Goal: Task Accomplishment & Management: Manage account settings

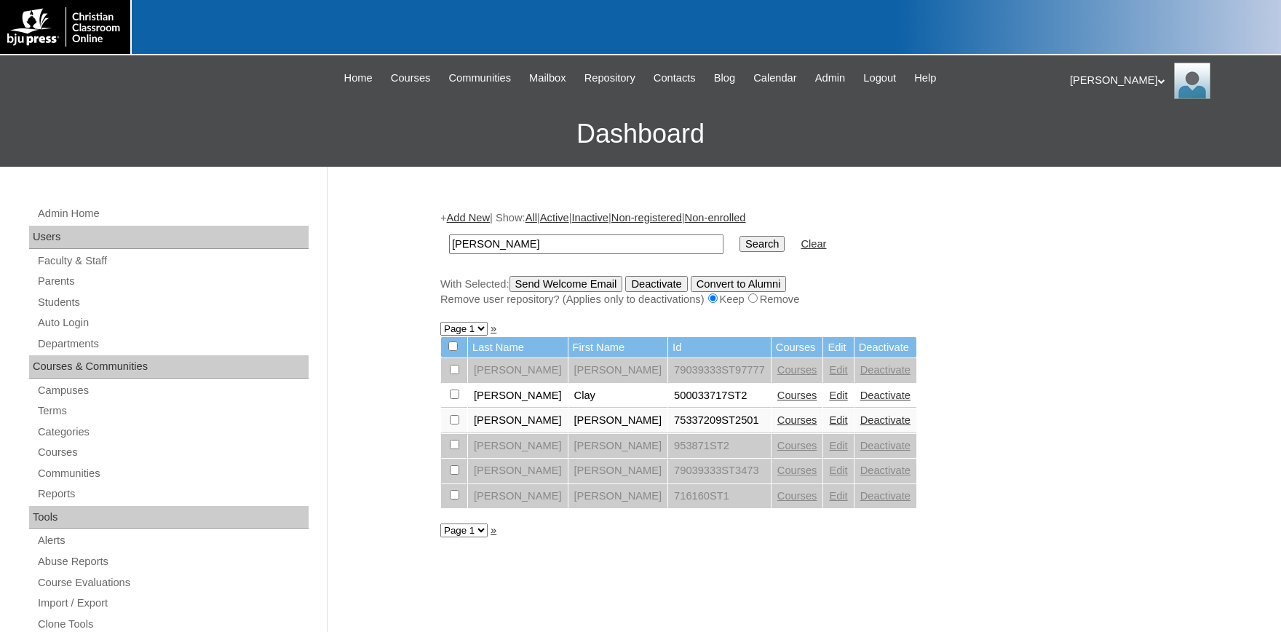
drag, startPoint x: 330, startPoint y: 236, endPoint x: 268, endPoint y: 235, distance: 61.9
click at [449, 235] on input "newton" at bounding box center [586, 244] width 274 height 20
type input "77669798"
click at [740, 236] on input "Search" at bounding box center [762, 244] width 45 height 16
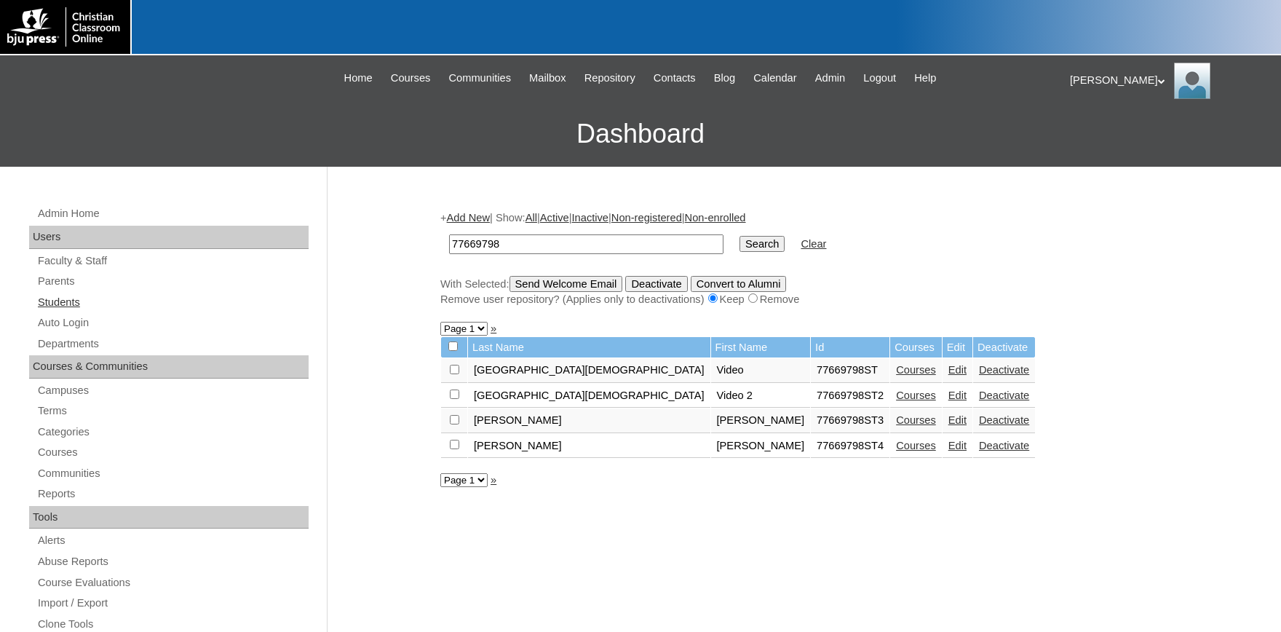
click at [58, 301] on link "Students" at bounding box center [172, 302] width 272 height 18
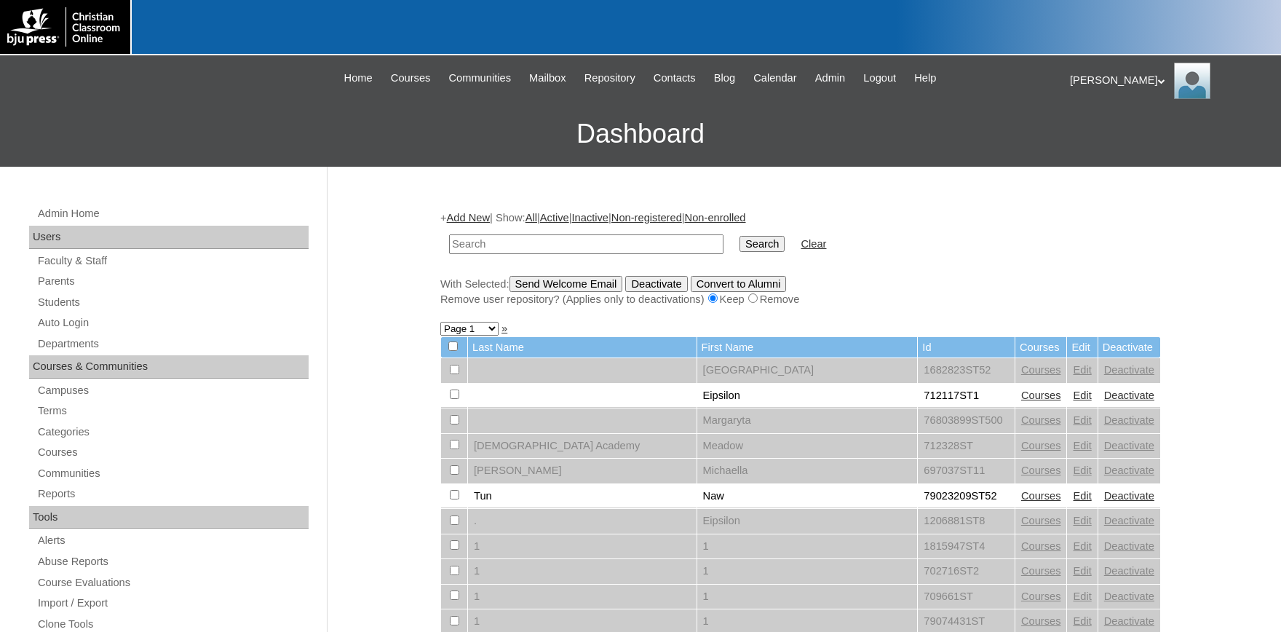
click at [503, 248] on input "text" at bounding box center [586, 244] width 274 height 20
type input "77669798"
click at [740, 242] on input "Search" at bounding box center [762, 244] width 45 height 16
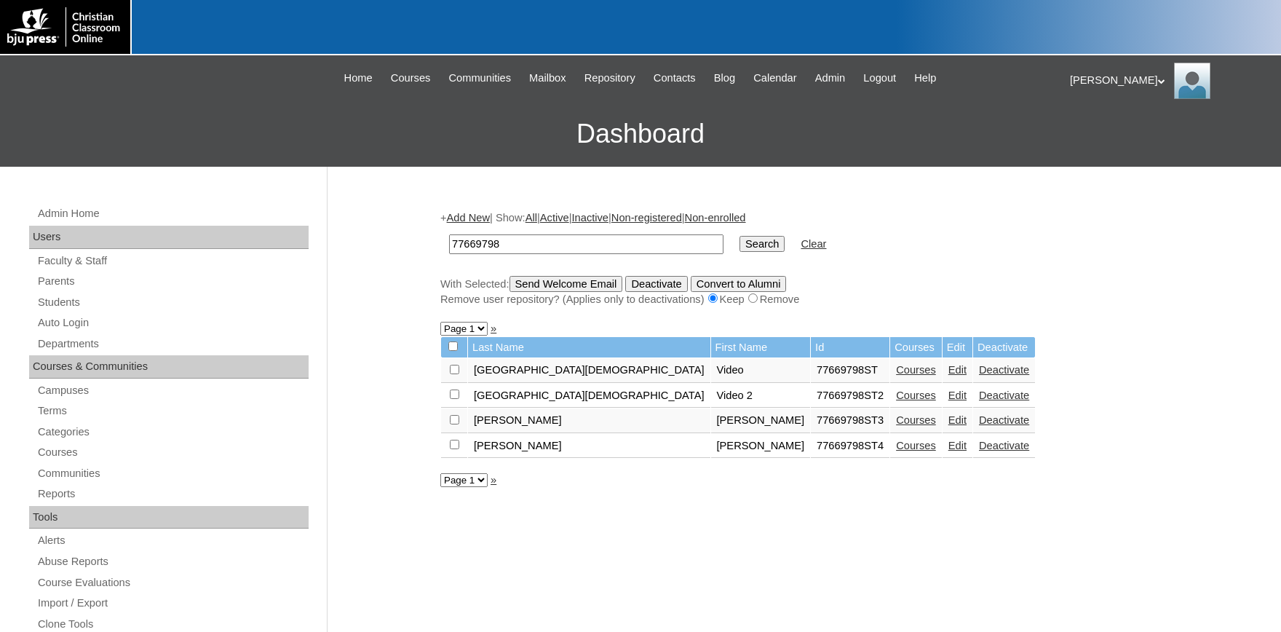
click at [896, 424] on link "Courses" at bounding box center [916, 420] width 40 height 12
click at [896, 451] on link "Courses" at bounding box center [916, 446] width 40 height 12
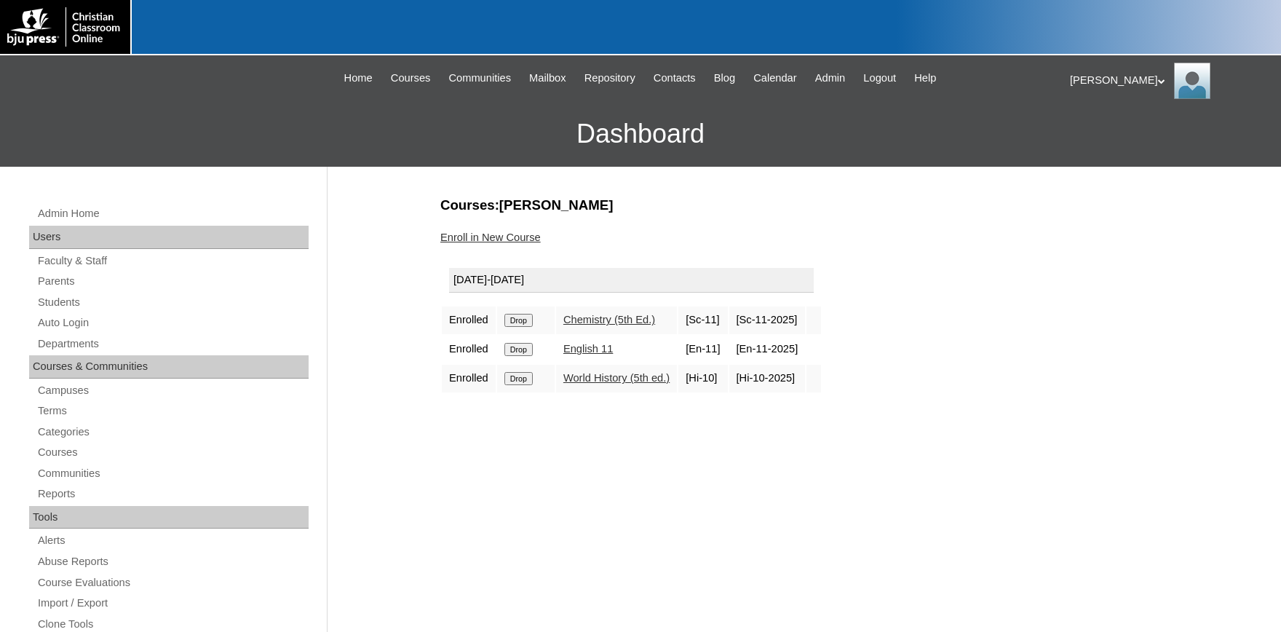
click at [580, 351] on link "English 11" at bounding box center [589, 349] width 50 height 12
click at [846, 81] on span "Admin" at bounding box center [830, 78] width 31 height 17
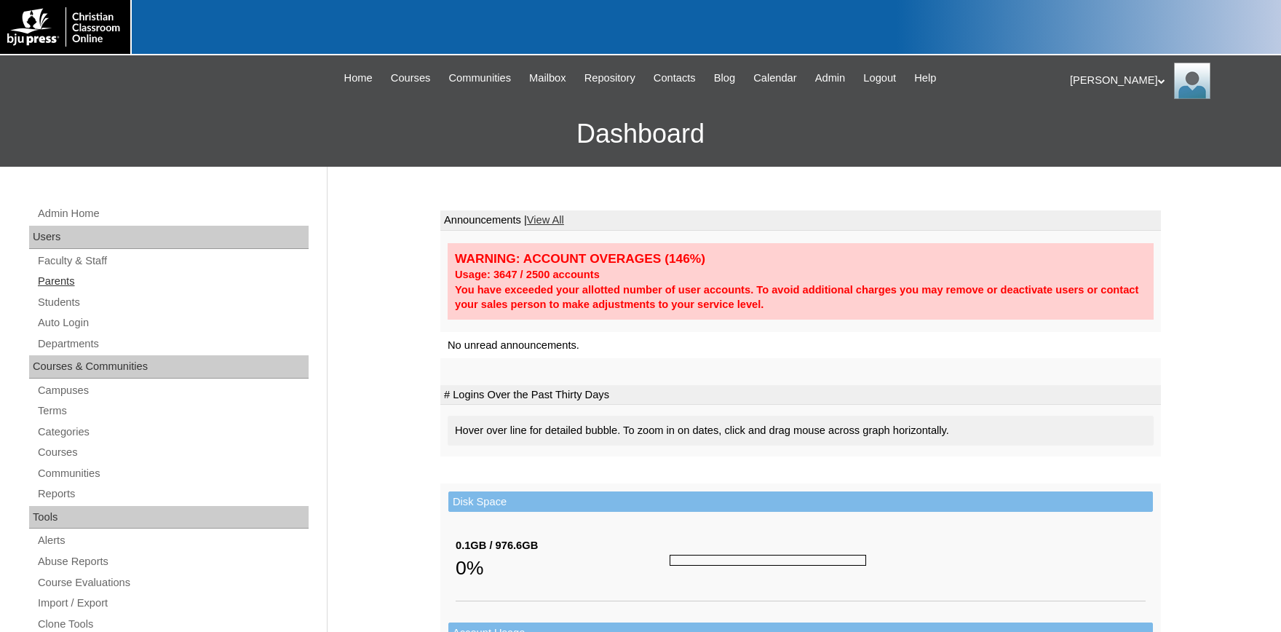
click at [66, 282] on link "Parents" at bounding box center [172, 281] width 272 height 18
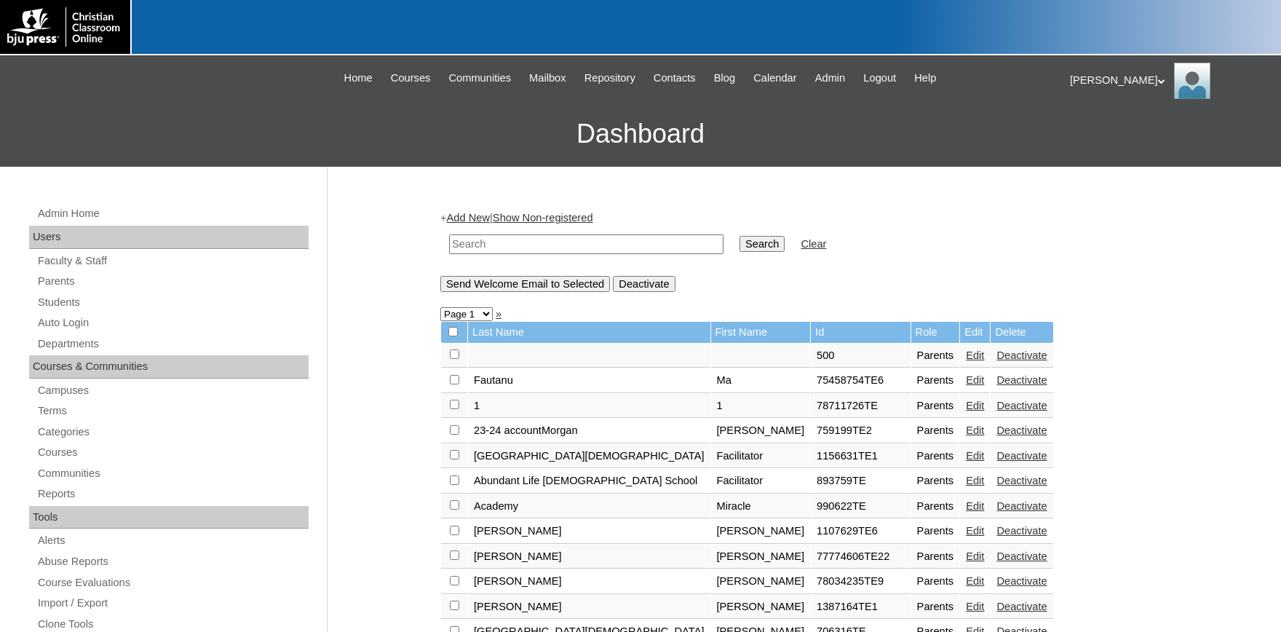
click at [499, 245] on input "text" at bounding box center [586, 244] width 274 height 20
type input "77669798"
click at [752, 238] on input "Search" at bounding box center [762, 244] width 45 height 16
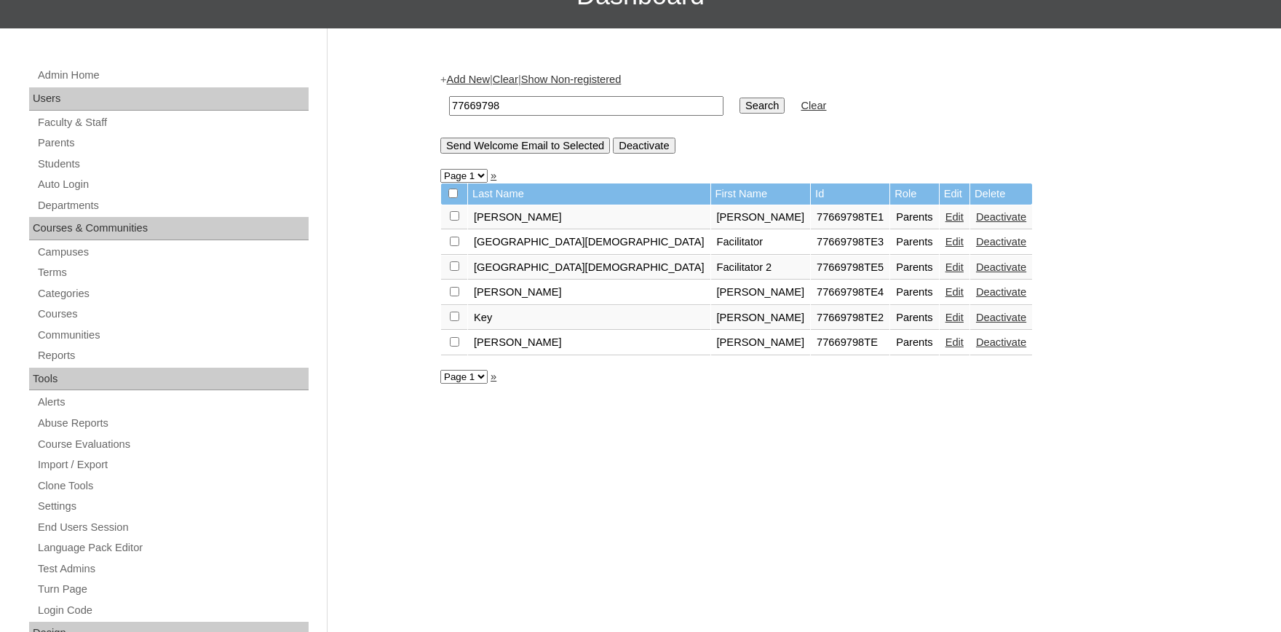
scroll to position [80, 0]
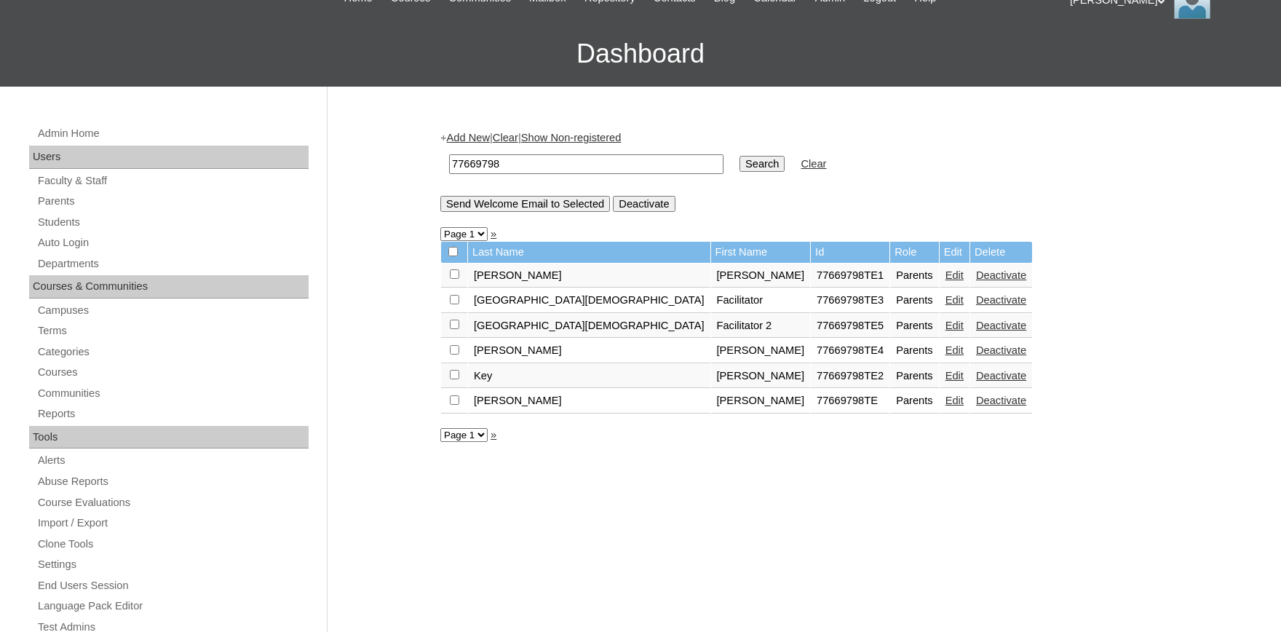
click at [946, 382] on link "Edit" at bounding box center [955, 376] width 18 height 12
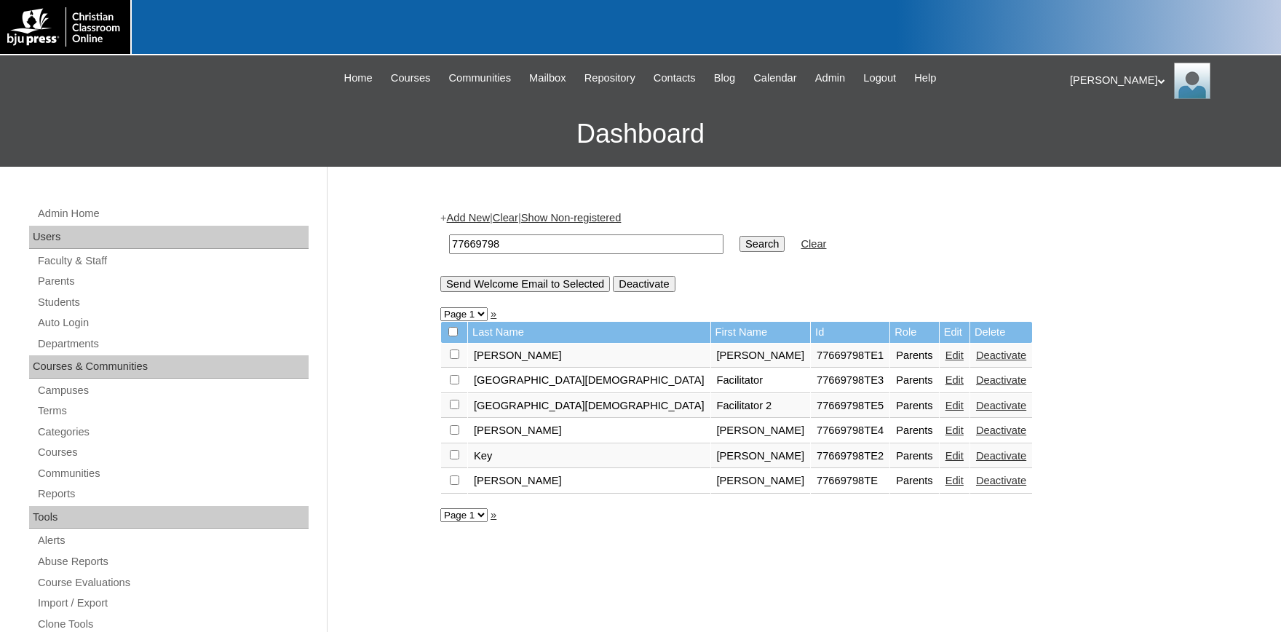
scroll to position [80, 0]
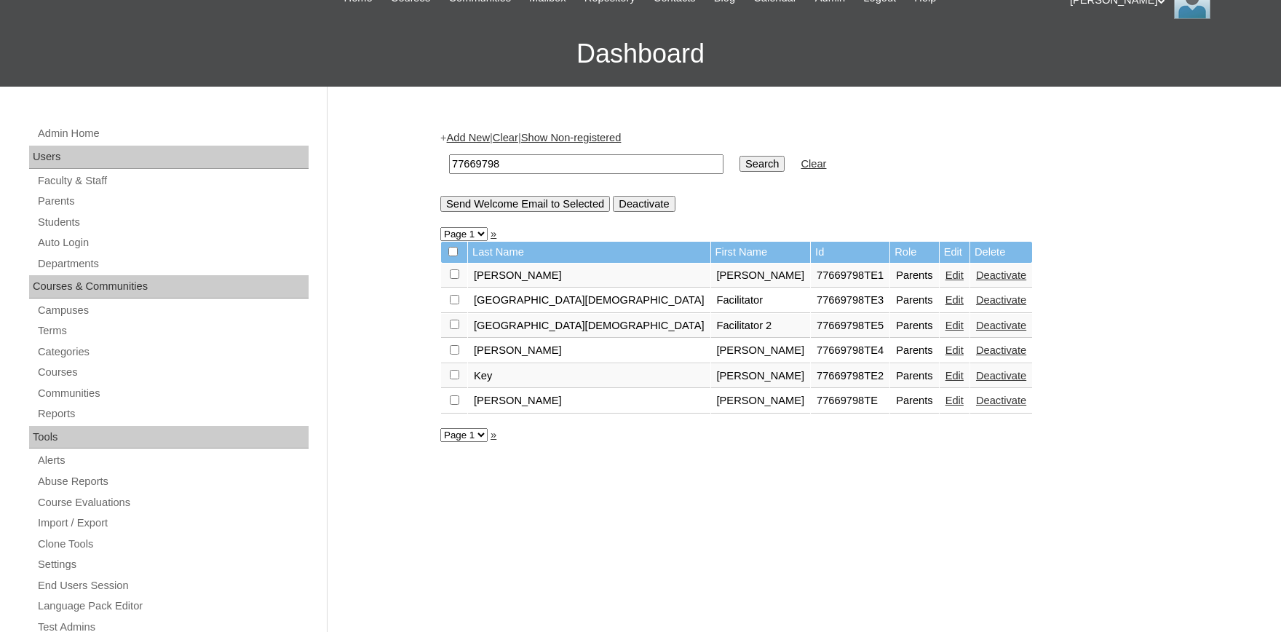
click at [457, 279] on input "checkbox" at bounding box center [454, 273] width 9 height 9
checkbox input "true"
click at [511, 206] on input "Send Welcome Email to Selected" at bounding box center [526, 204] width 170 height 16
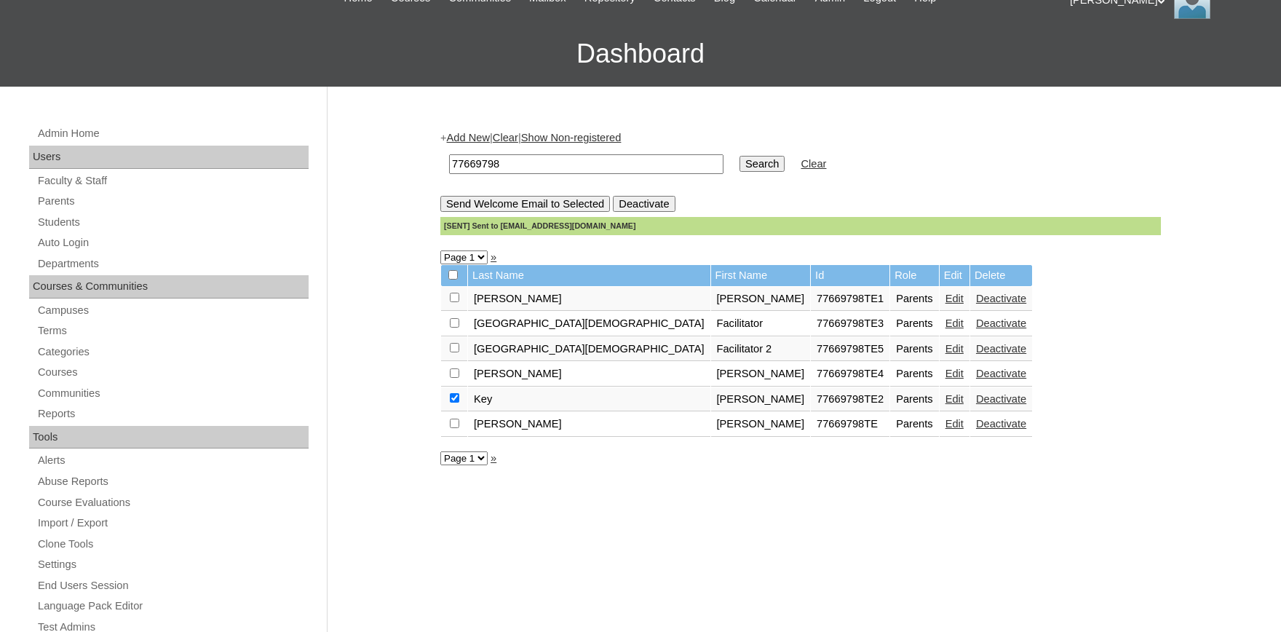
click at [946, 405] on link "Edit" at bounding box center [955, 399] width 18 height 12
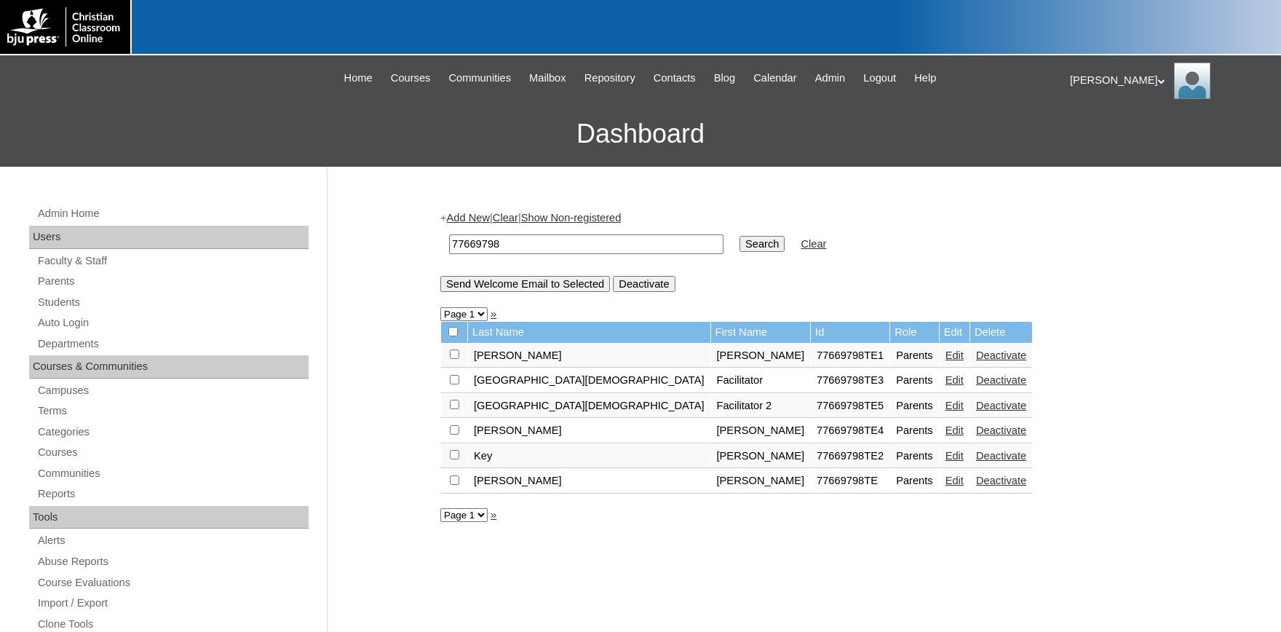
scroll to position [80, 0]
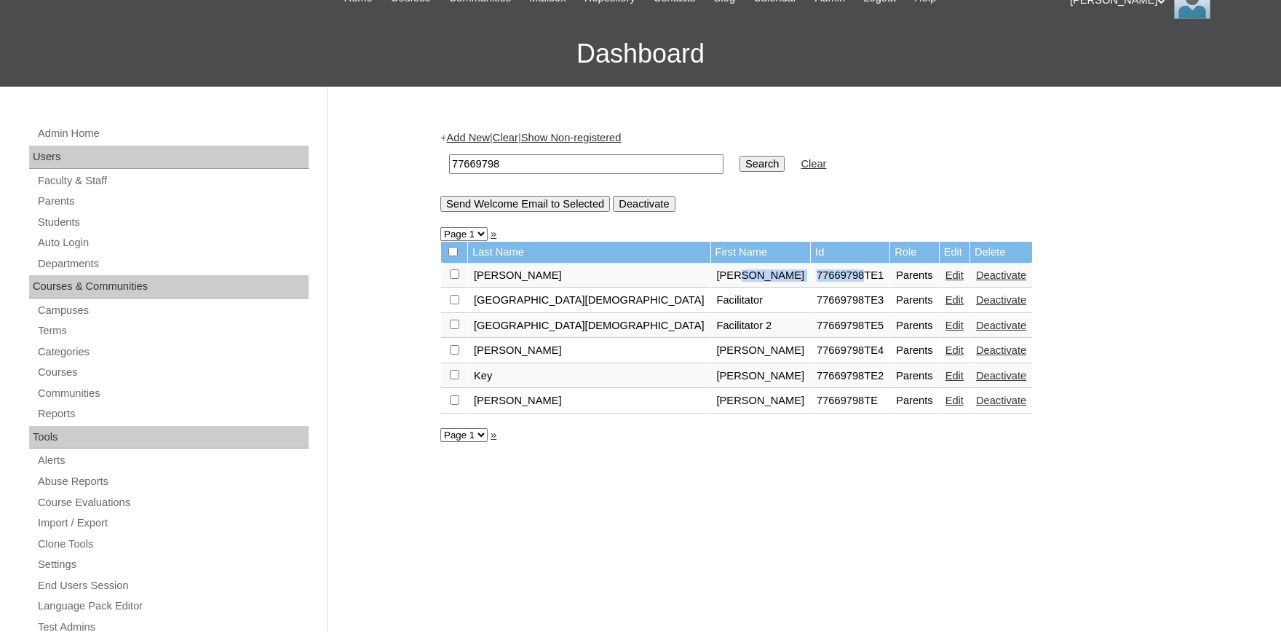
drag, startPoint x: 745, startPoint y: 280, endPoint x: 692, endPoint y: 283, distance: 52.5
click at [668, 280] on tr "Carden Josh 77669798TE1 Parents Edit Deactivate" at bounding box center [736, 276] width 591 height 25
copy tr "77669798"
click at [59, 222] on link "Students" at bounding box center [172, 222] width 272 height 18
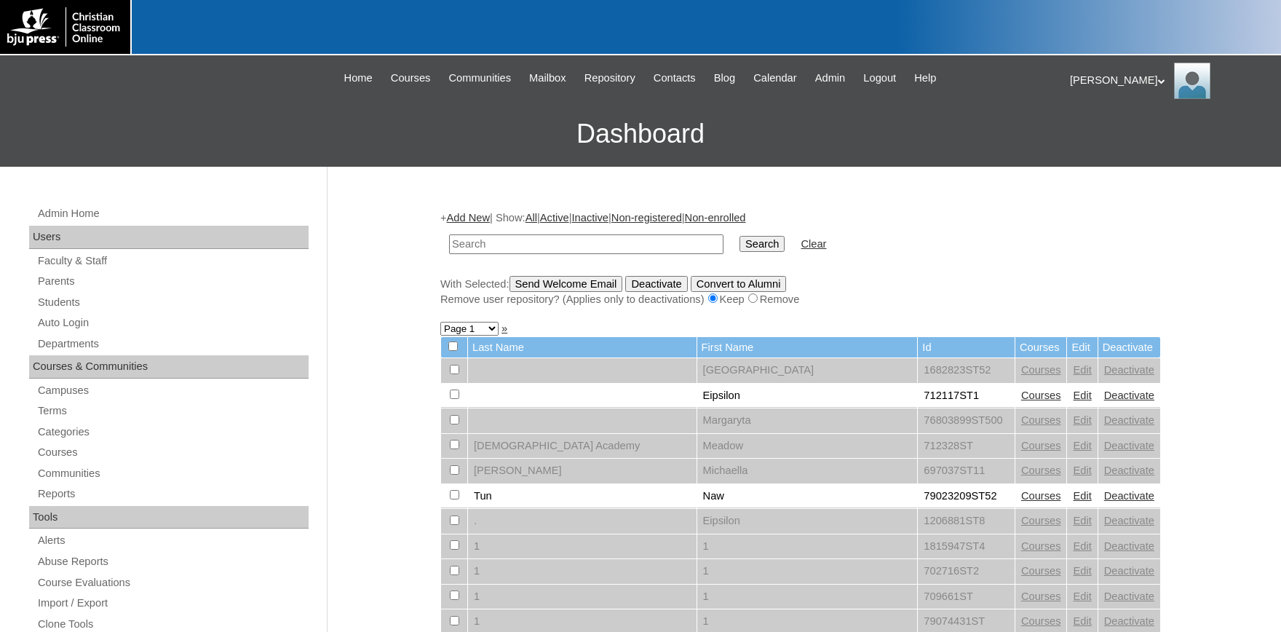
click at [494, 237] on input "text" at bounding box center [586, 244] width 274 height 20
drag, startPoint x: 476, startPoint y: 243, endPoint x: 76, endPoint y: 200, distance: 402.8
click at [449, 234] on input "77669798" at bounding box center [586, 244] width 274 height 20
type input "77669798"
click at [740, 236] on input "Search" at bounding box center [762, 244] width 45 height 16
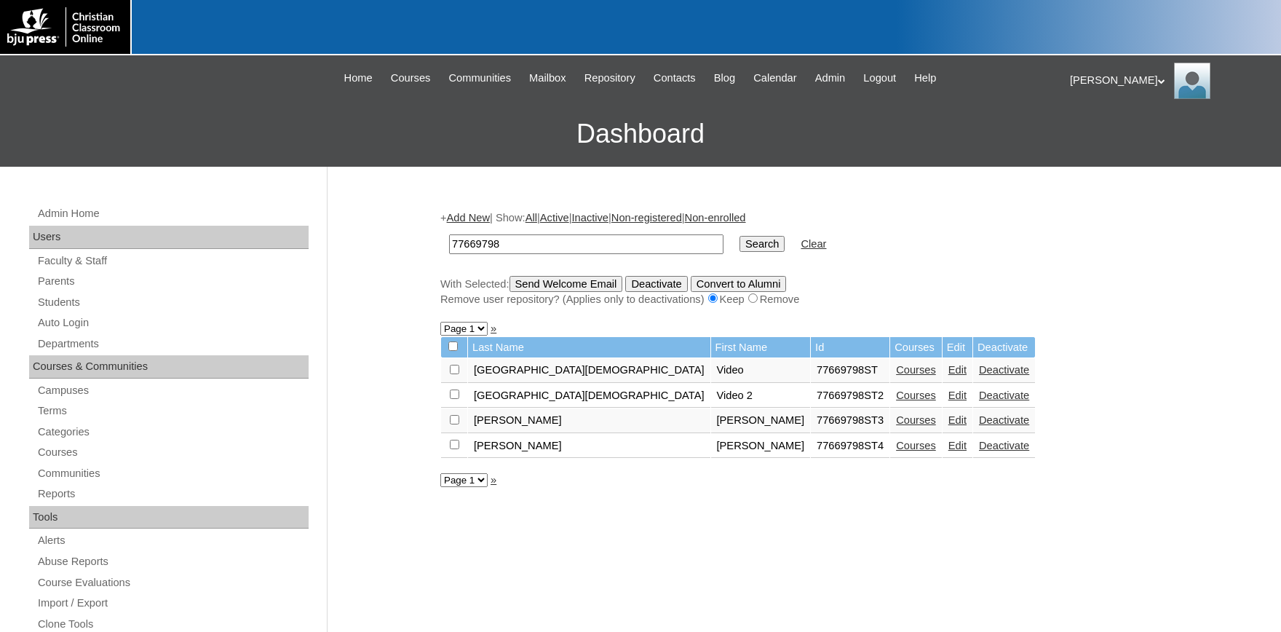
click at [949, 424] on link "Edit" at bounding box center [958, 420] width 18 height 12
click at [949, 449] on link "Edit" at bounding box center [958, 446] width 18 height 12
drag, startPoint x: 529, startPoint y: 246, endPoint x: 717, endPoint y: 248, distance: 188.6
click at [532, 246] on input "77669798" at bounding box center [586, 244] width 274 height 20
click at [63, 280] on link "Parents" at bounding box center [172, 281] width 272 height 18
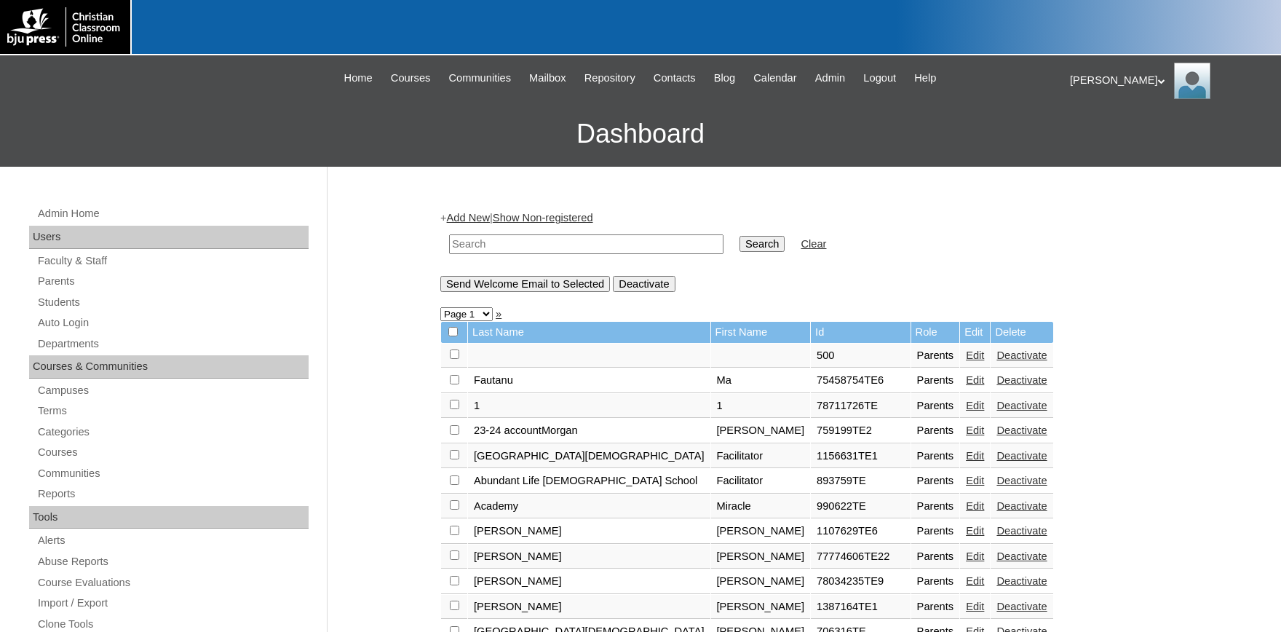
click at [505, 242] on input "text" at bounding box center [586, 244] width 274 height 20
drag, startPoint x: 0, startPoint y: 0, endPoint x: 505, endPoint y: 243, distance: 560.8
paste input "77669798"
drag, startPoint x: 475, startPoint y: 245, endPoint x: 277, endPoint y: 242, distance: 198.8
click at [449, 242] on input "77669798" at bounding box center [586, 244] width 274 height 20
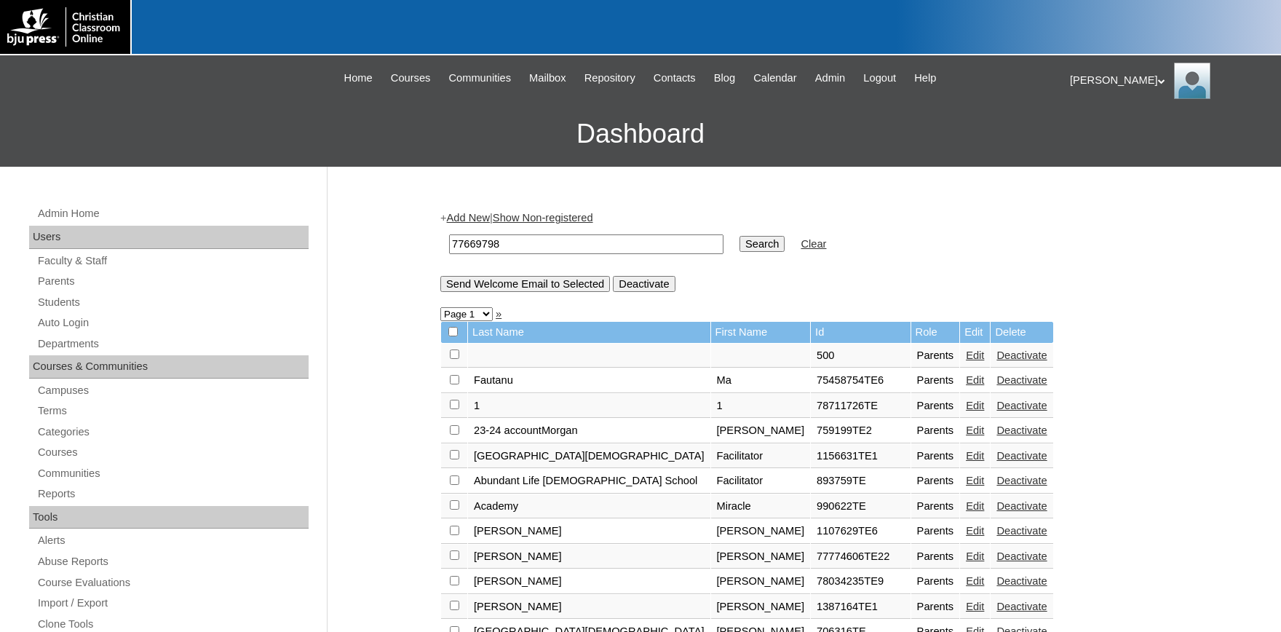
type input "77669798"
click at [740, 236] on input "Search" at bounding box center [762, 244] width 45 height 16
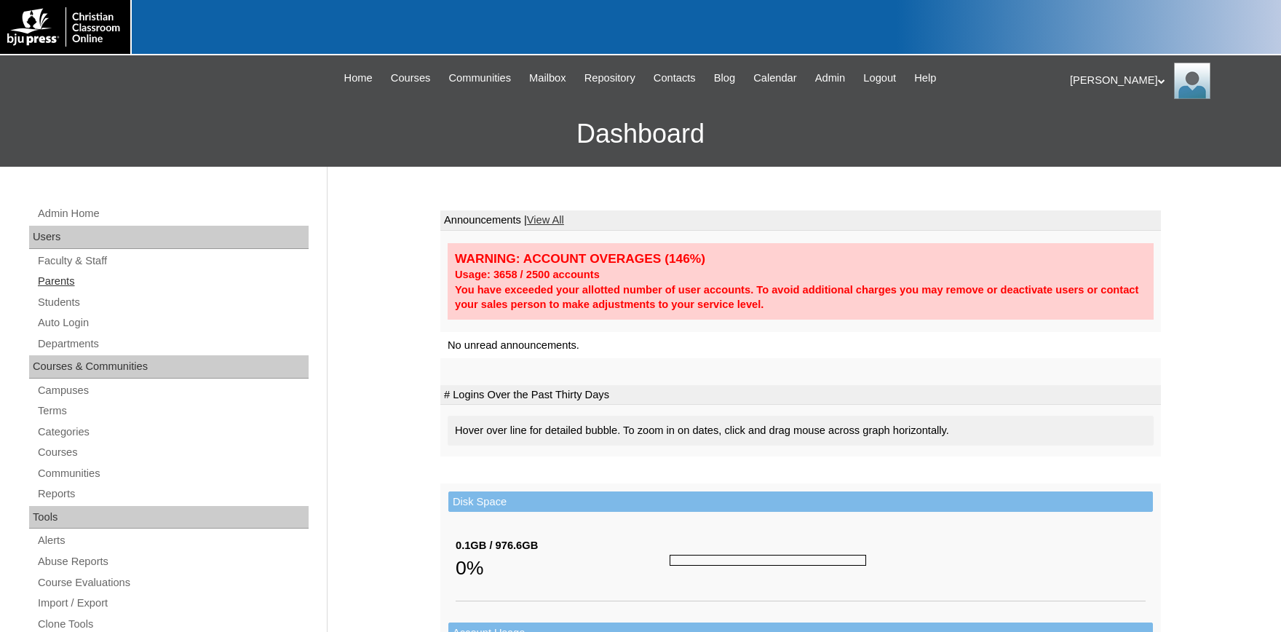
click at [63, 283] on link "Parents" at bounding box center [172, 281] width 272 height 18
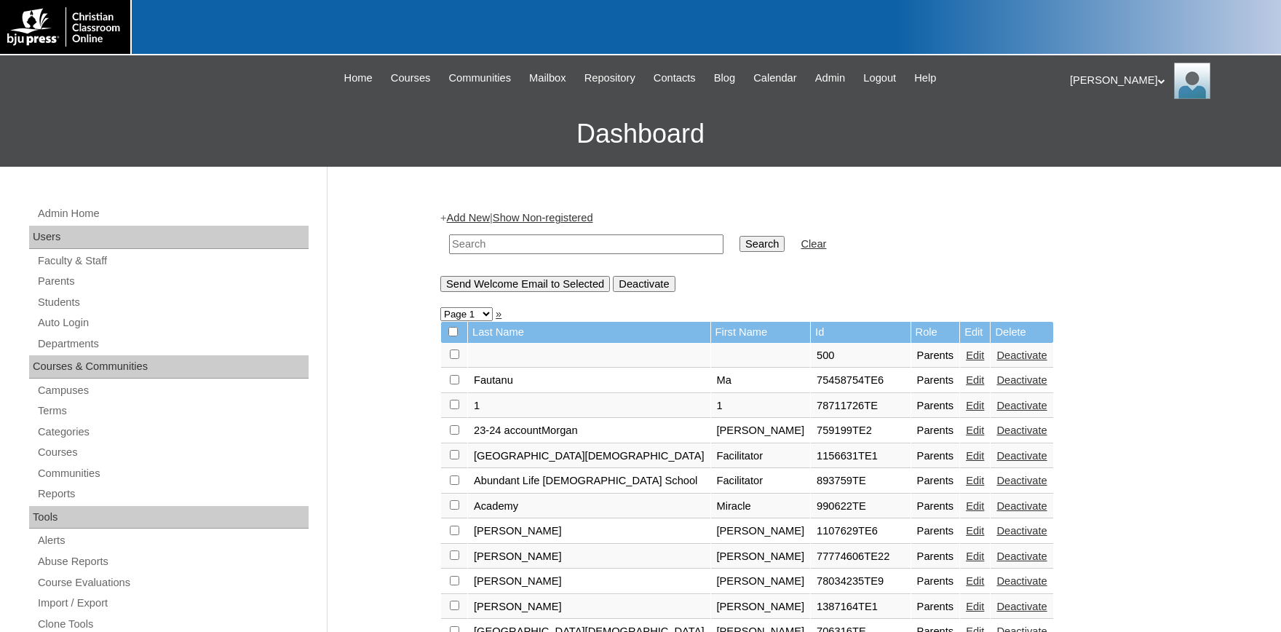
click at [525, 246] on input "text" at bounding box center [586, 244] width 274 height 20
type input "key"
click at [740, 236] on input "Search" at bounding box center [762, 244] width 45 height 16
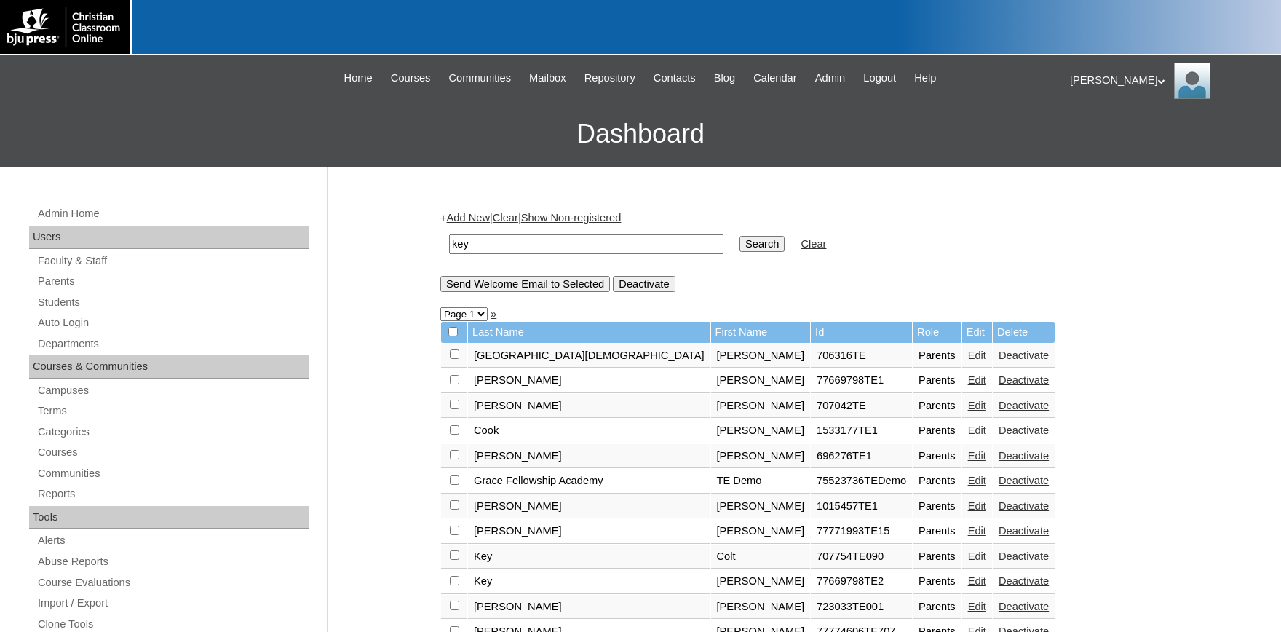
click at [740, 242] on input "Search" at bounding box center [762, 244] width 45 height 16
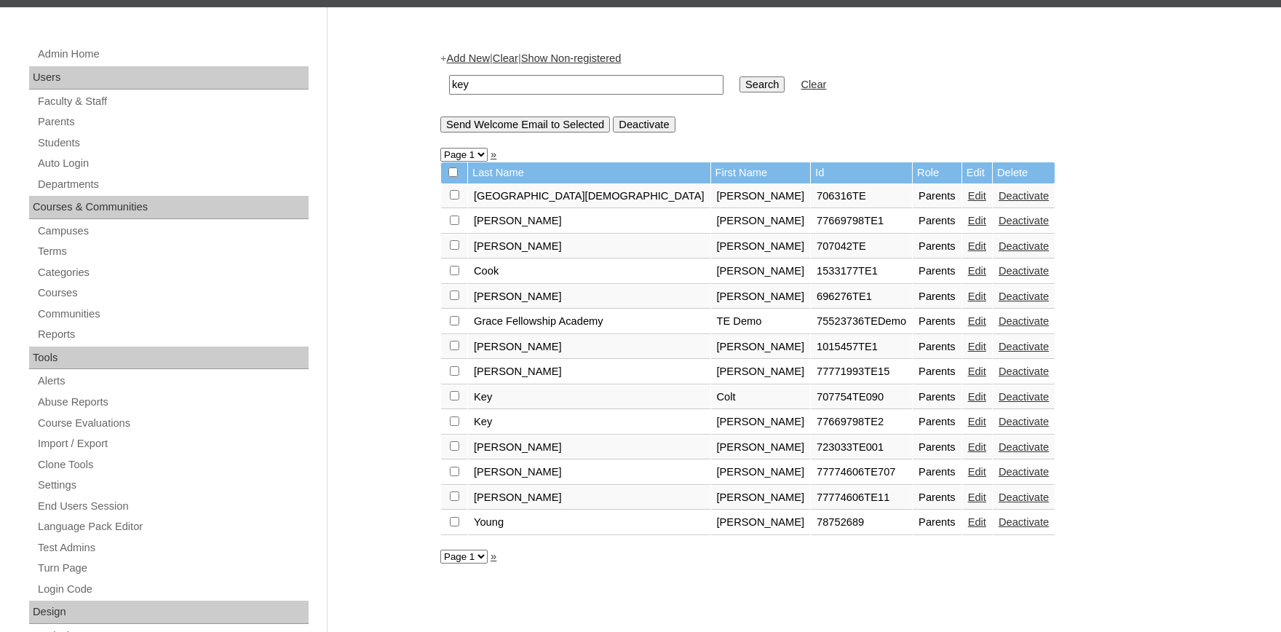
scroll to position [160, 0]
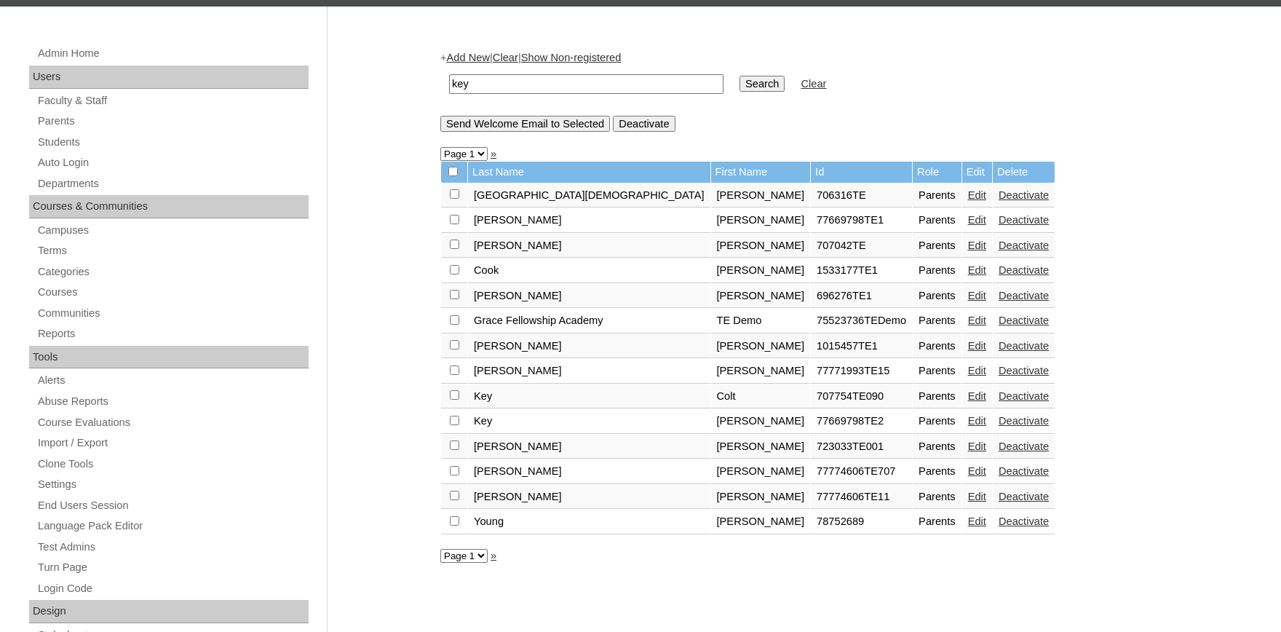
click at [968, 424] on link "Edit" at bounding box center [977, 421] width 18 height 12
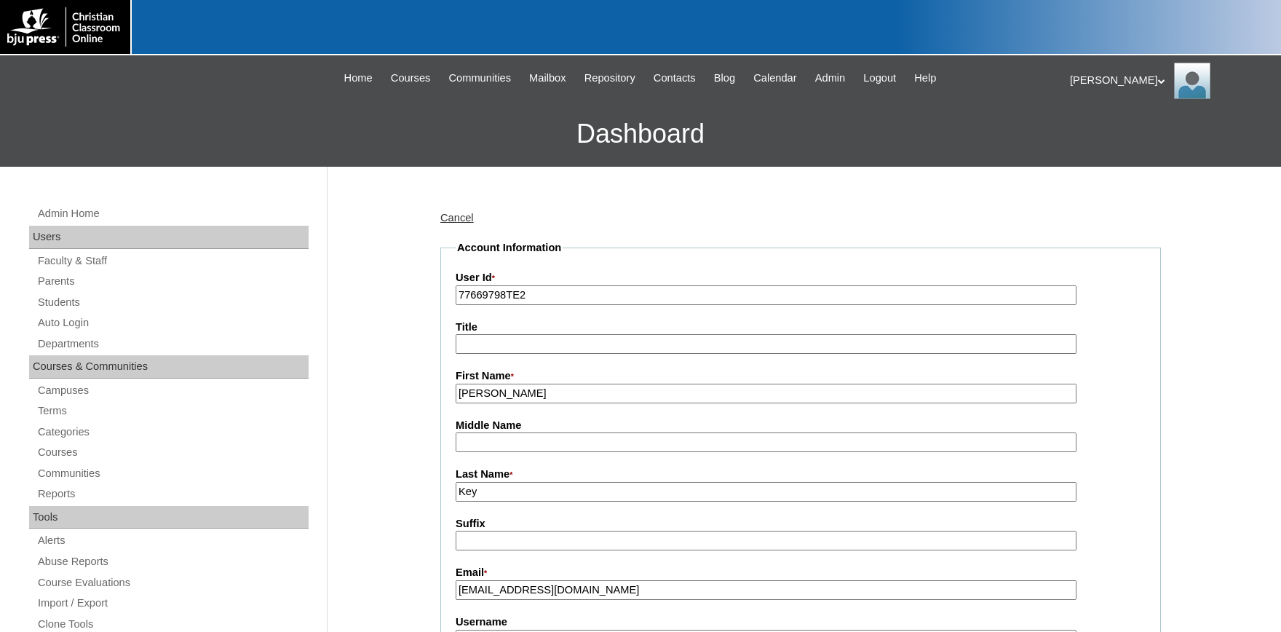
drag, startPoint x: 537, startPoint y: 297, endPoint x: 368, endPoint y: 293, distance: 169.0
click at [456, 293] on input "77669798TE2" at bounding box center [766, 295] width 621 height 20
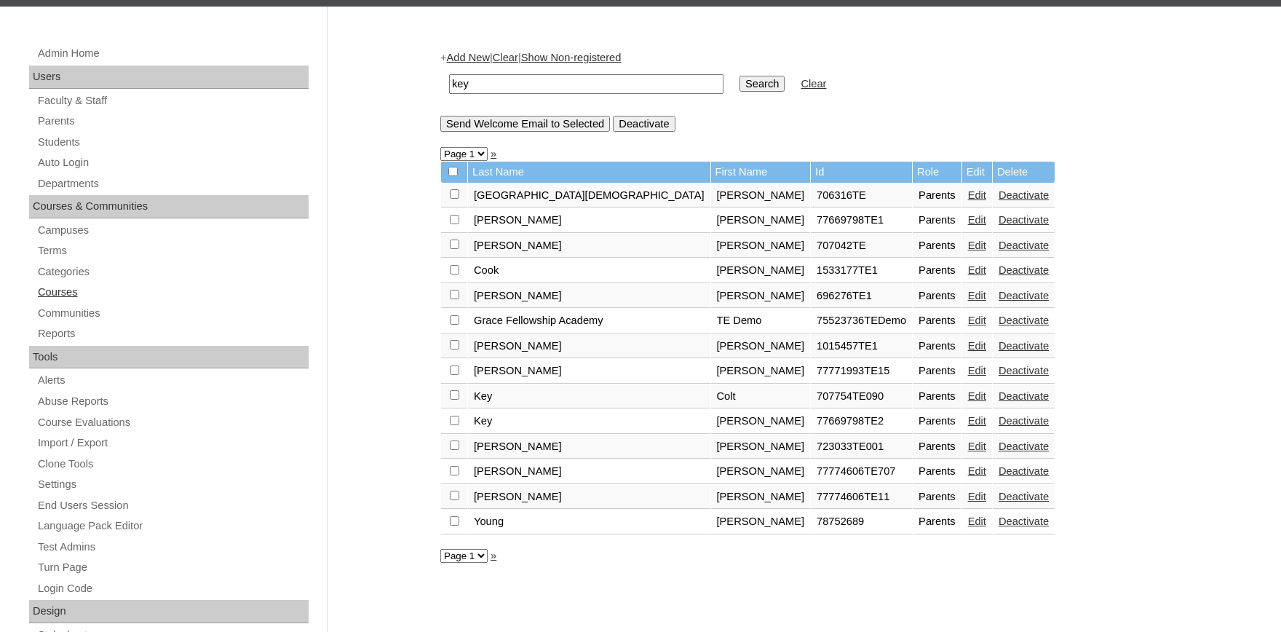
scroll to position [160, 0]
drag, startPoint x: 61, startPoint y: 159, endPoint x: 97, endPoint y: 159, distance: 35.7
click at [63, 159] on link "Auto Login" at bounding box center [172, 163] width 272 height 18
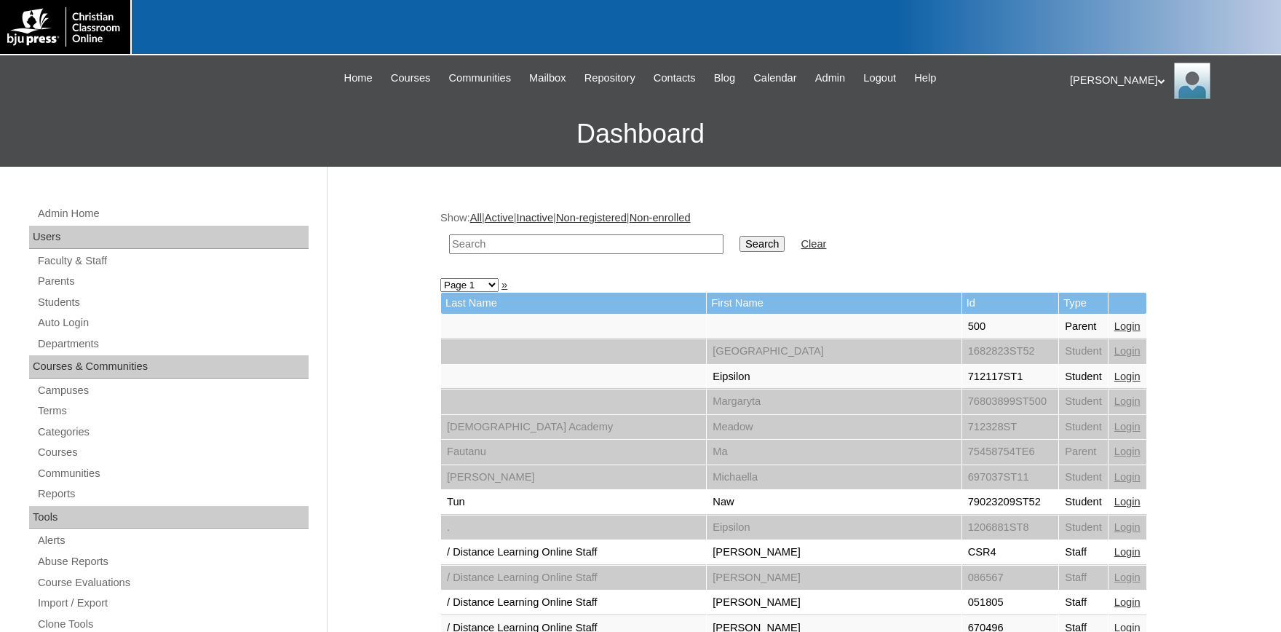
drag, startPoint x: 522, startPoint y: 235, endPoint x: 529, endPoint y: 240, distance: 8.9
paste input "77669798TE2"
type input "77669798TE2"
click at [748, 247] on input "Search" at bounding box center [762, 244] width 45 height 16
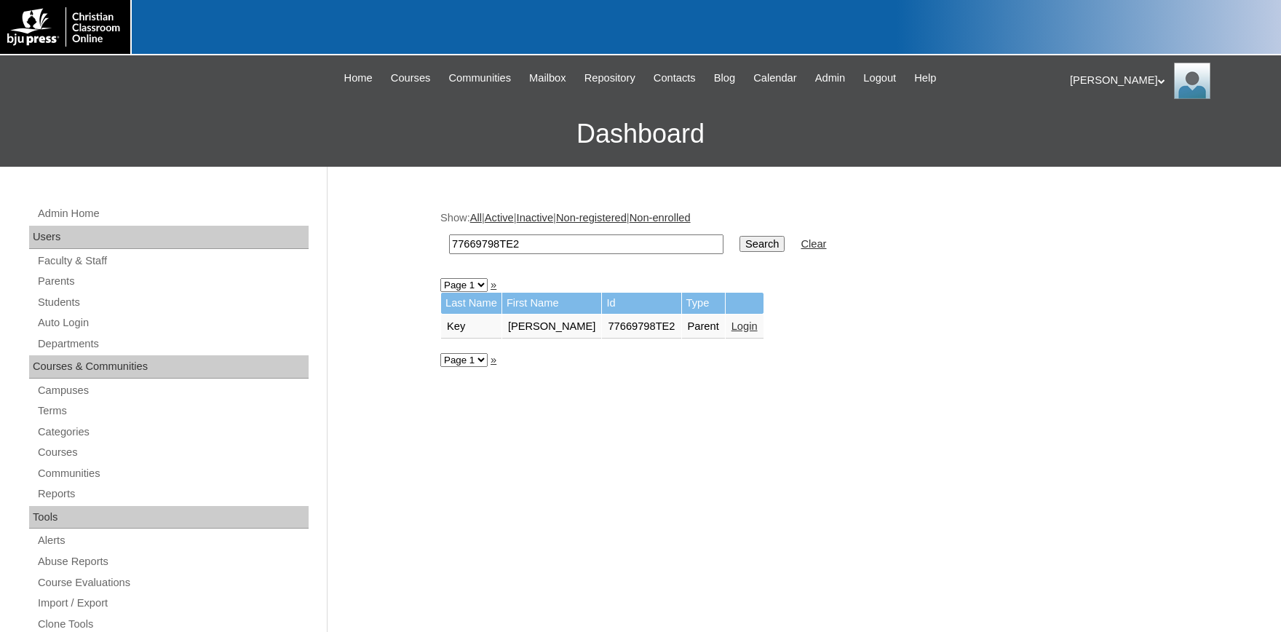
click at [726, 326] on td "Login" at bounding box center [745, 327] width 38 height 25
click at [732, 328] on link "Login" at bounding box center [745, 326] width 26 height 12
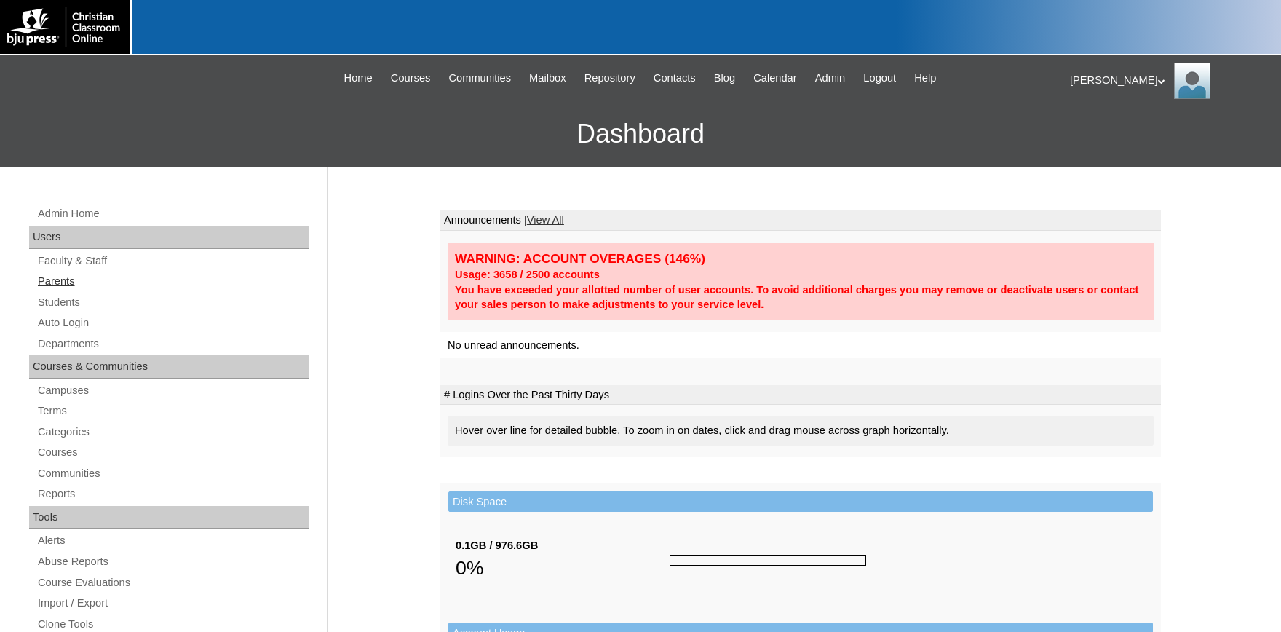
click at [60, 281] on link "Parents" at bounding box center [172, 281] width 272 height 18
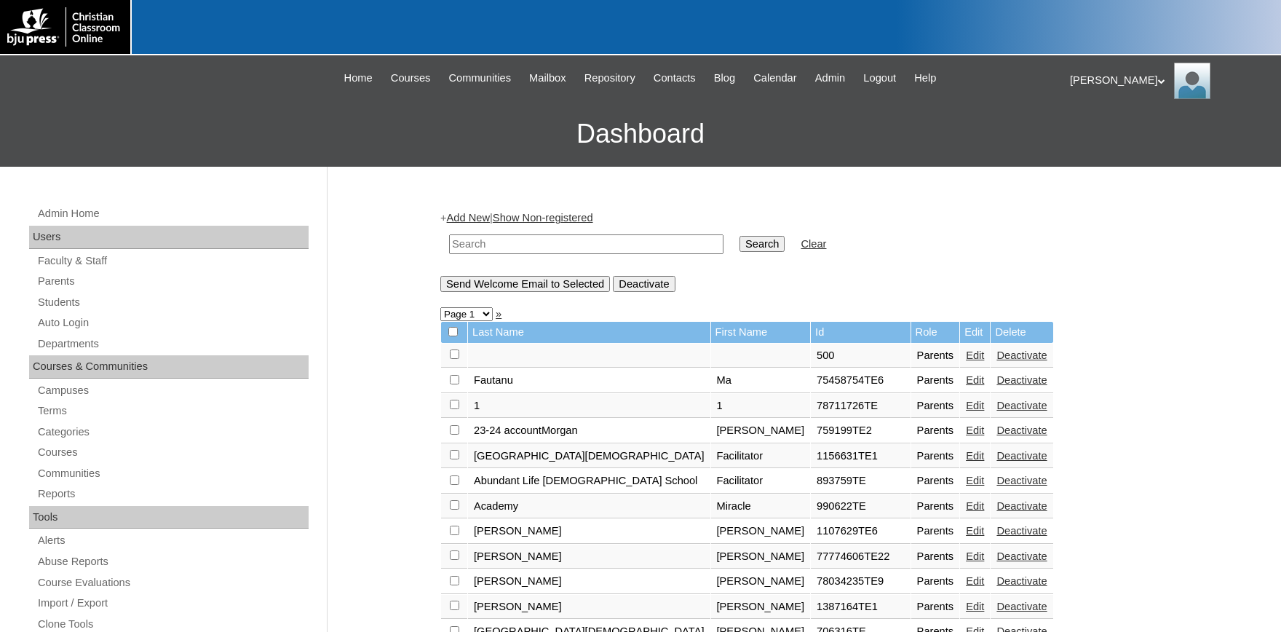
click at [529, 245] on input "text" at bounding box center [586, 244] width 274 height 20
type input "key"
click at [740, 236] on input "Search" at bounding box center [762, 244] width 45 height 16
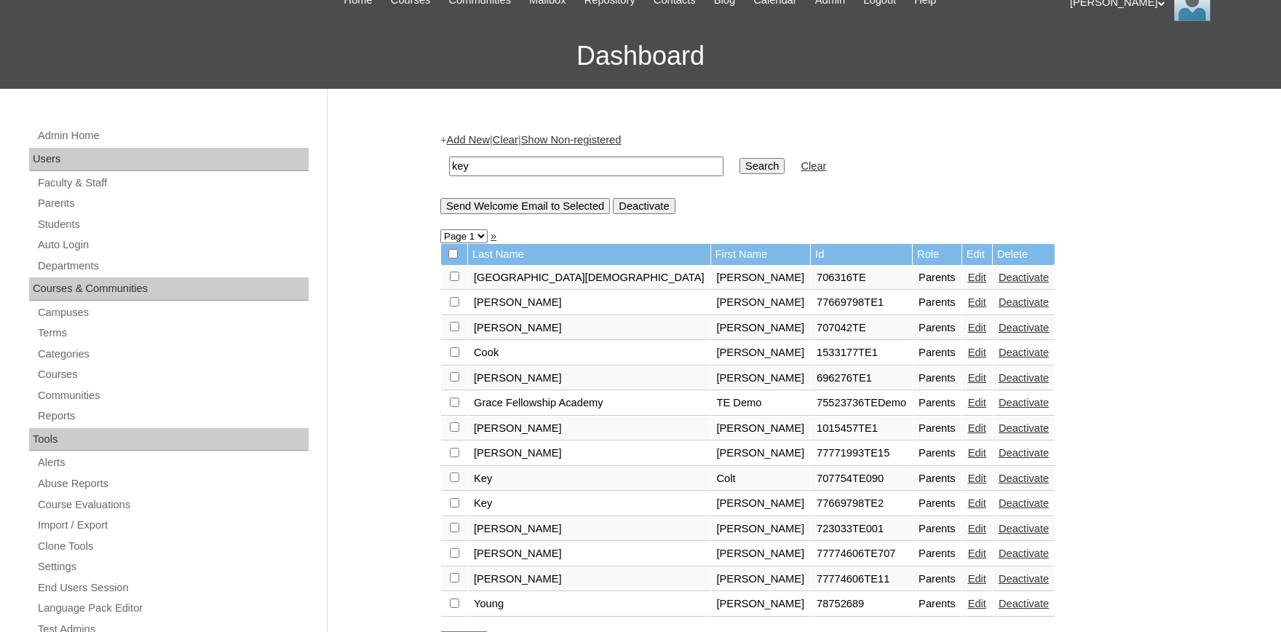
scroll to position [80, 0]
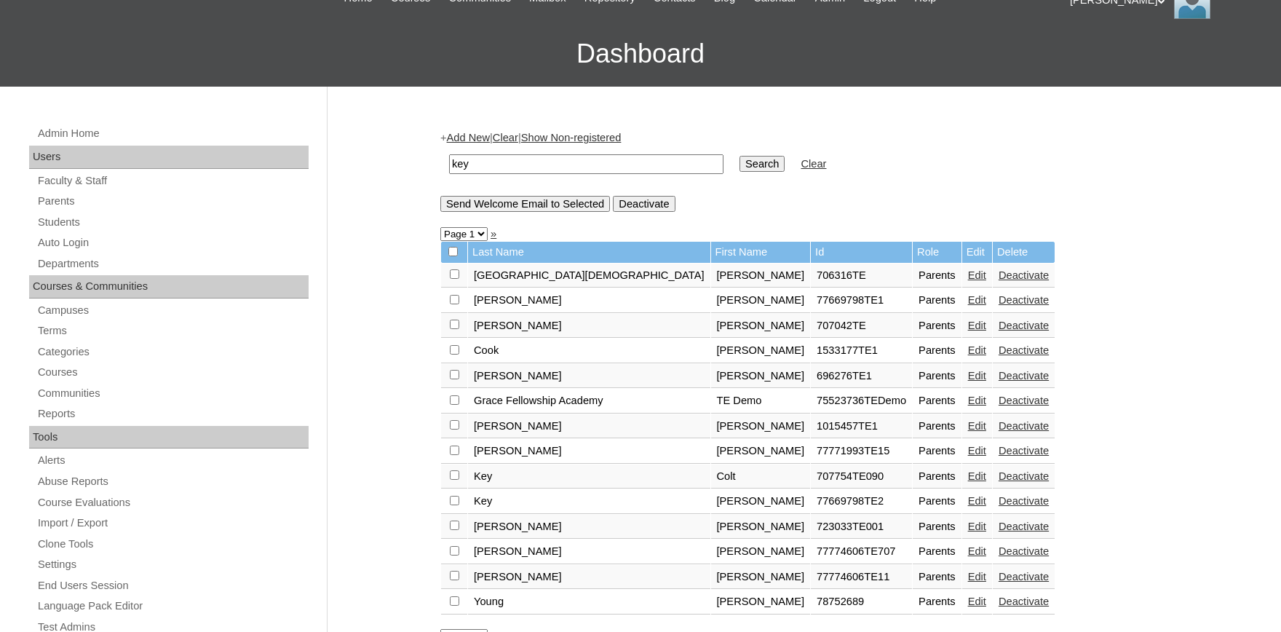
click at [968, 507] on link "Edit" at bounding box center [977, 501] width 18 height 12
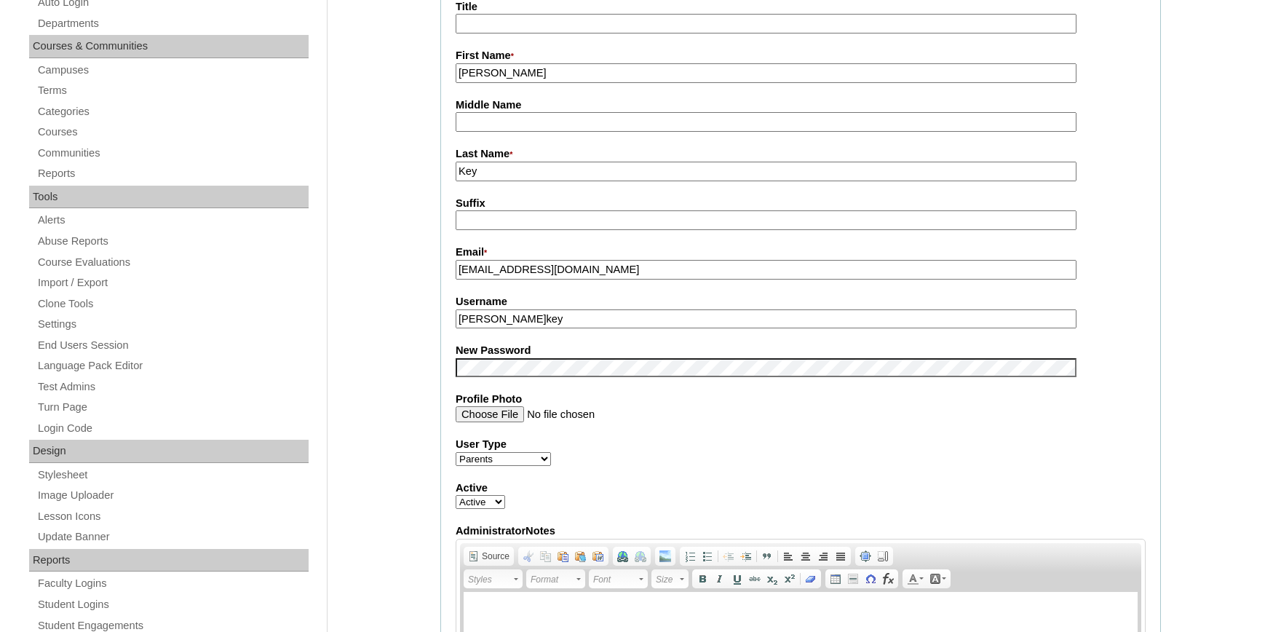
drag, startPoint x: 499, startPoint y: 319, endPoint x: 436, endPoint y: 320, distance: 63.3
click at [456, 318] on input "[PERSON_NAME]key" at bounding box center [766, 319] width 621 height 20
drag, startPoint x: 548, startPoint y: 323, endPoint x: 467, endPoint y: 319, distance: 80.9
click at [466, 319] on input "[PERSON_NAME]key" at bounding box center [766, 319] width 621 height 20
click at [507, 317] on input "[PERSON_NAME]key" at bounding box center [766, 319] width 621 height 20
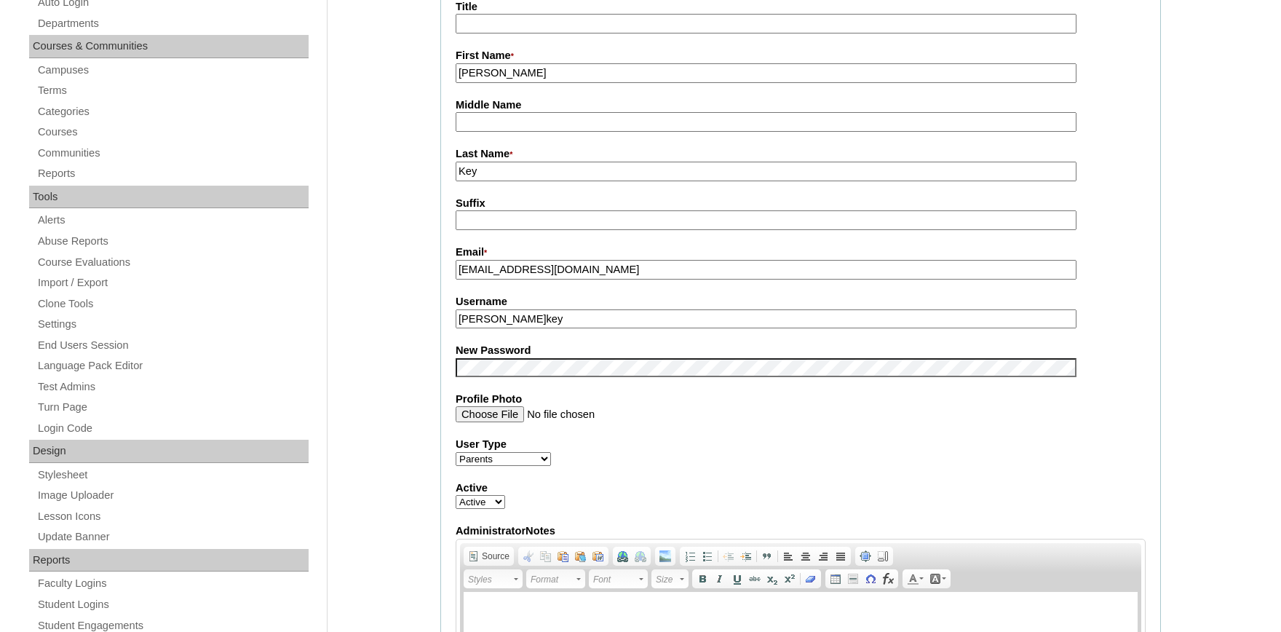
drag, startPoint x: 507, startPoint y: 317, endPoint x: 441, endPoint y: 316, distance: 66.3
click at [456, 316] on input "[PERSON_NAME]key" at bounding box center [766, 319] width 621 height 20
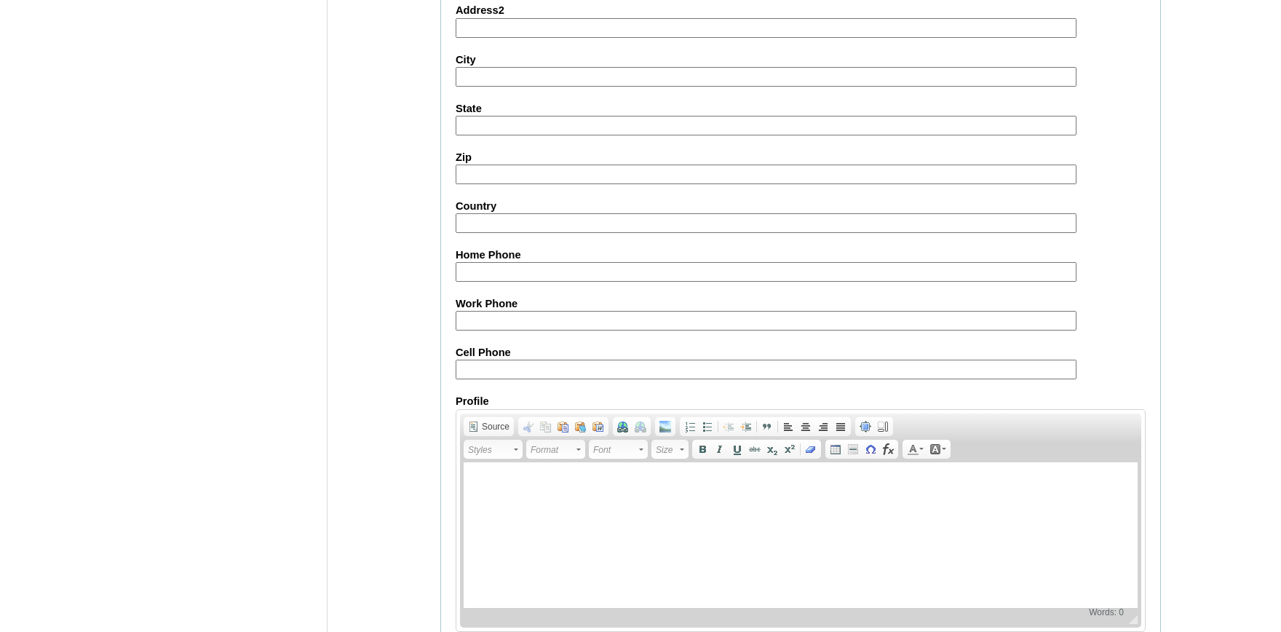
scroll to position [1281, 0]
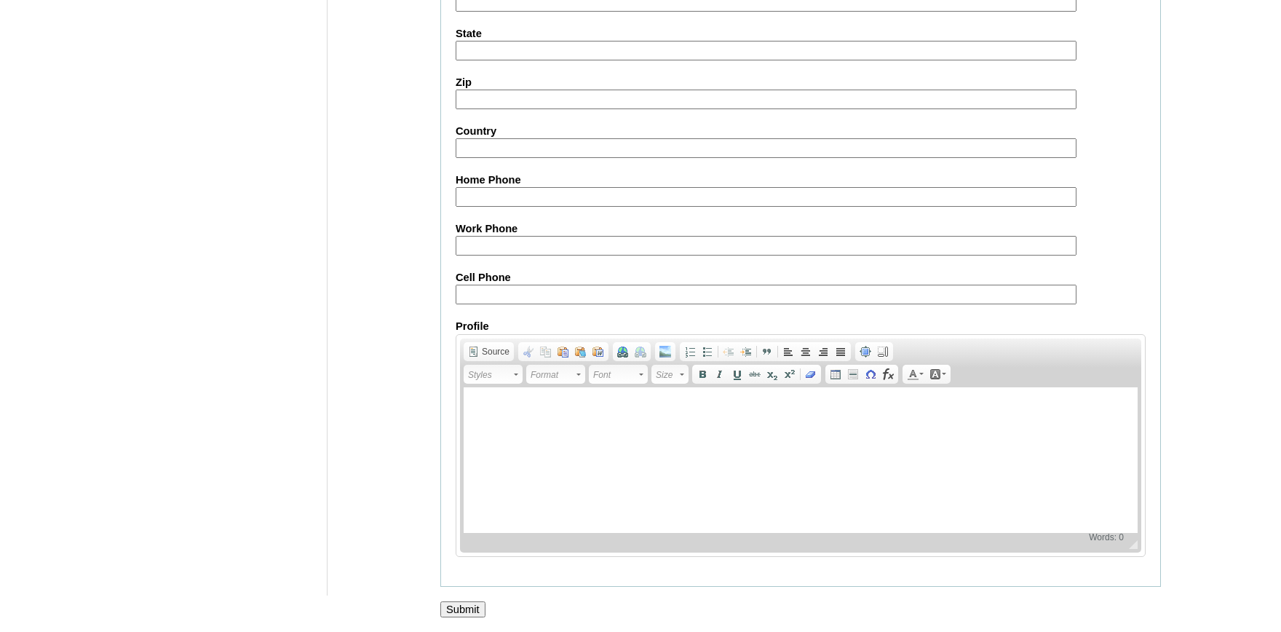
drag, startPoint x: 465, startPoint y: 605, endPoint x: 189, endPoint y: 49, distance: 621.0
click at [465, 605] on input "Submit" at bounding box center [463, 609] width 45 height 16
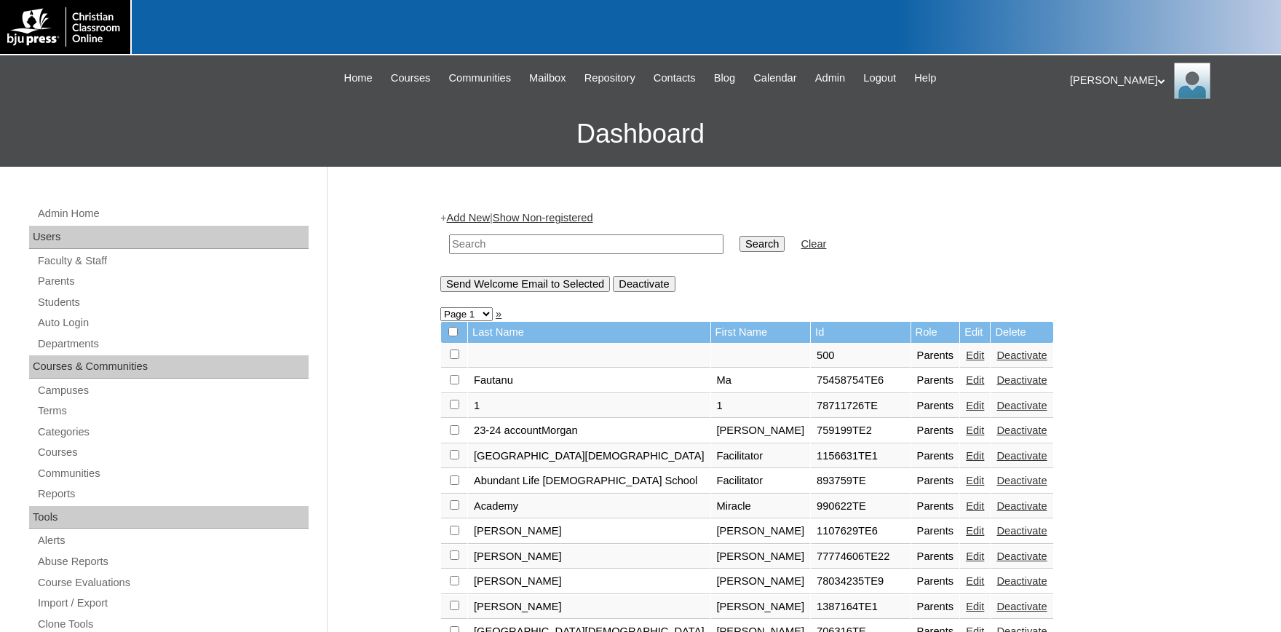
click at [1091, 80] on div "Karen My Profile My Settings Logout" at bounding box center [1168, 81] width 197 height 36
click at [1102, 140] on span "Logout" at bounding box center [1096, 136] width 29 height 11
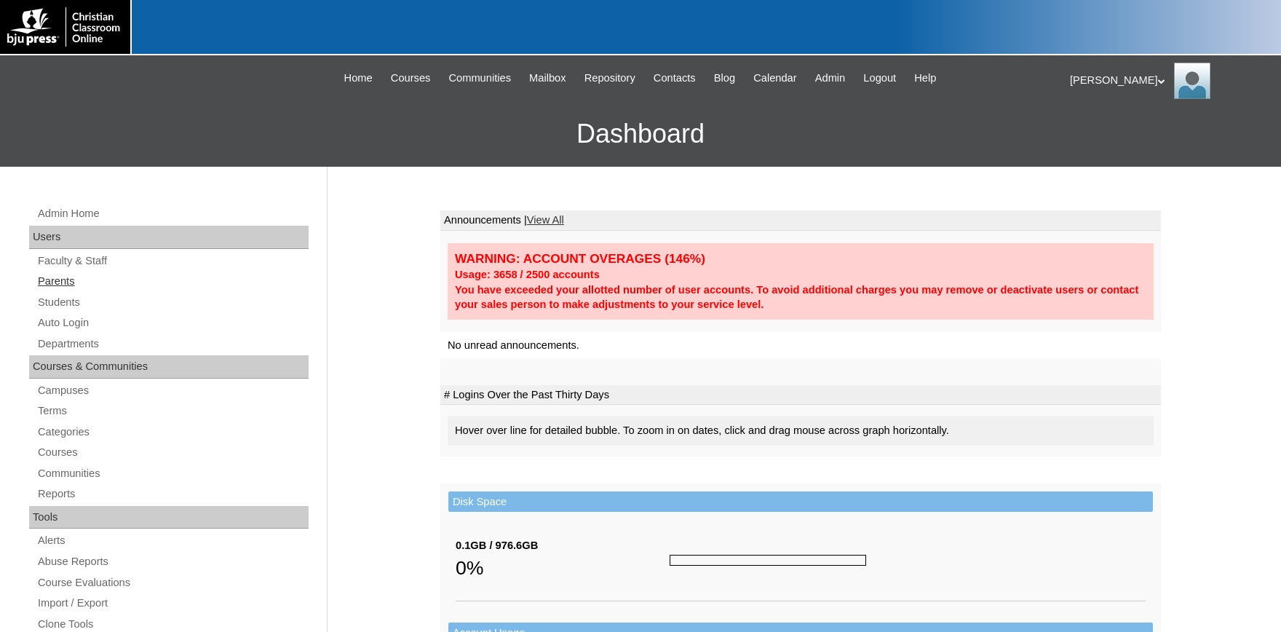
click at [63, 285] on link "Parents" at bounding box center [172, 281] width 272 height 18
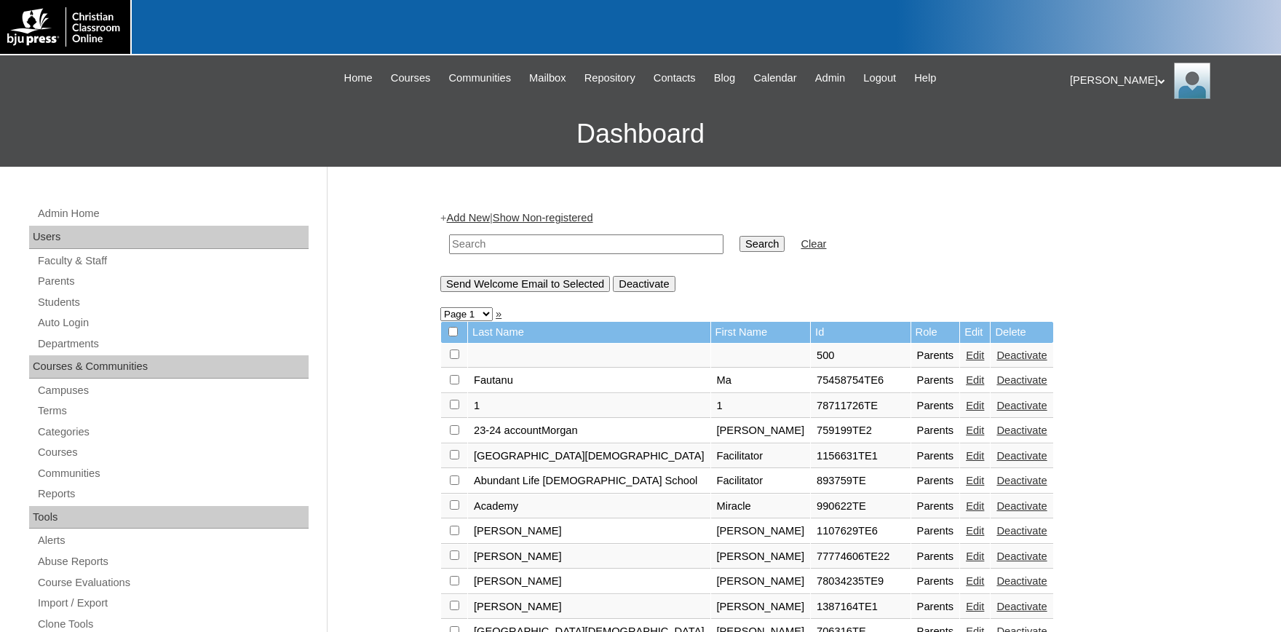
click at [534, 248] on input "text" at bounding box center [586, 244] width 274 height 20
type input "key"
click at [743, 241] on input "Search" at bounding box center [762, 244] width 45 height 16
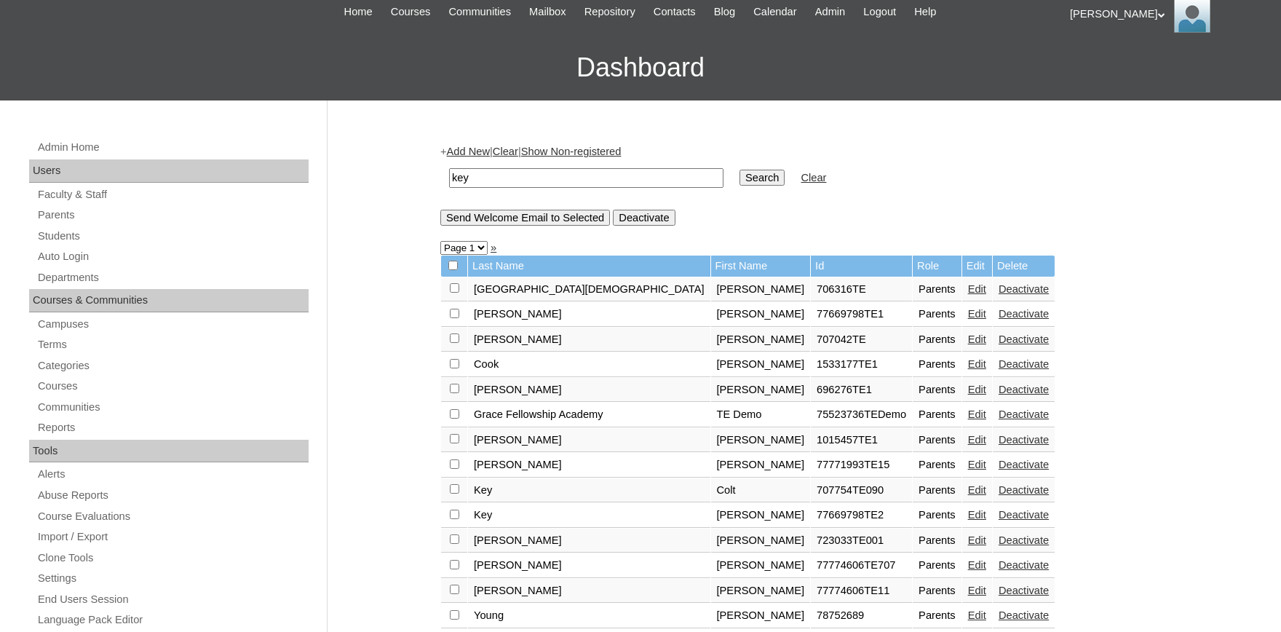
scroll to position [160, 0]
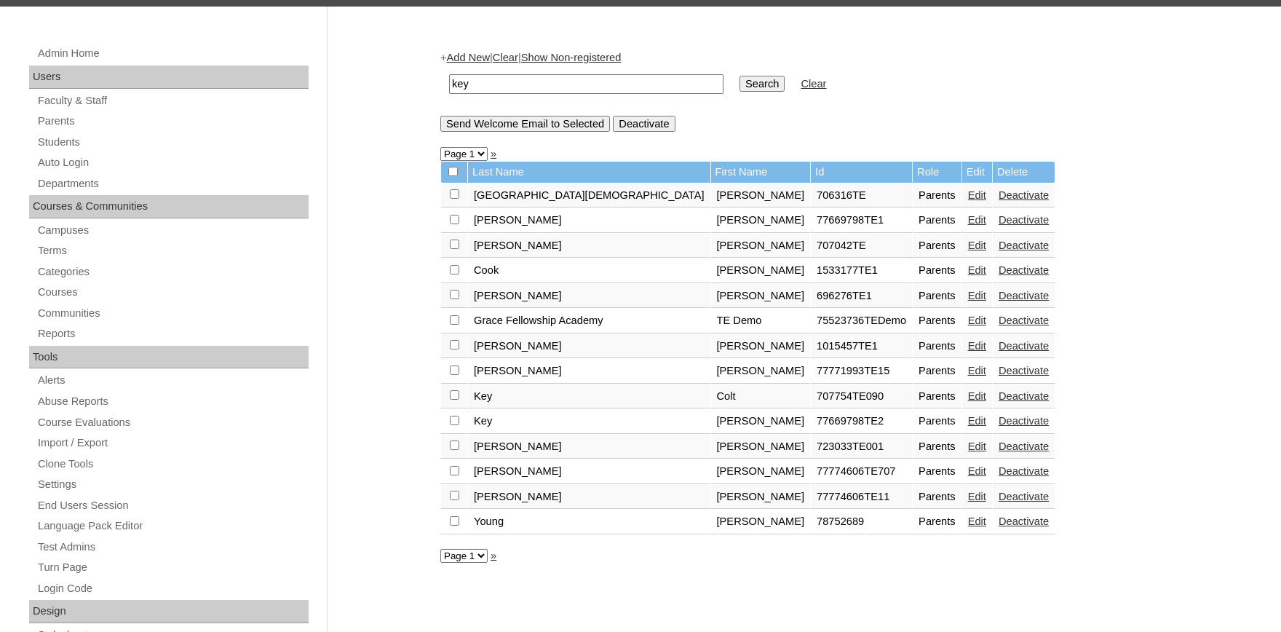
click at [968, 427] on link "Edit" at bounding box center [977, 421] width 18 height 12
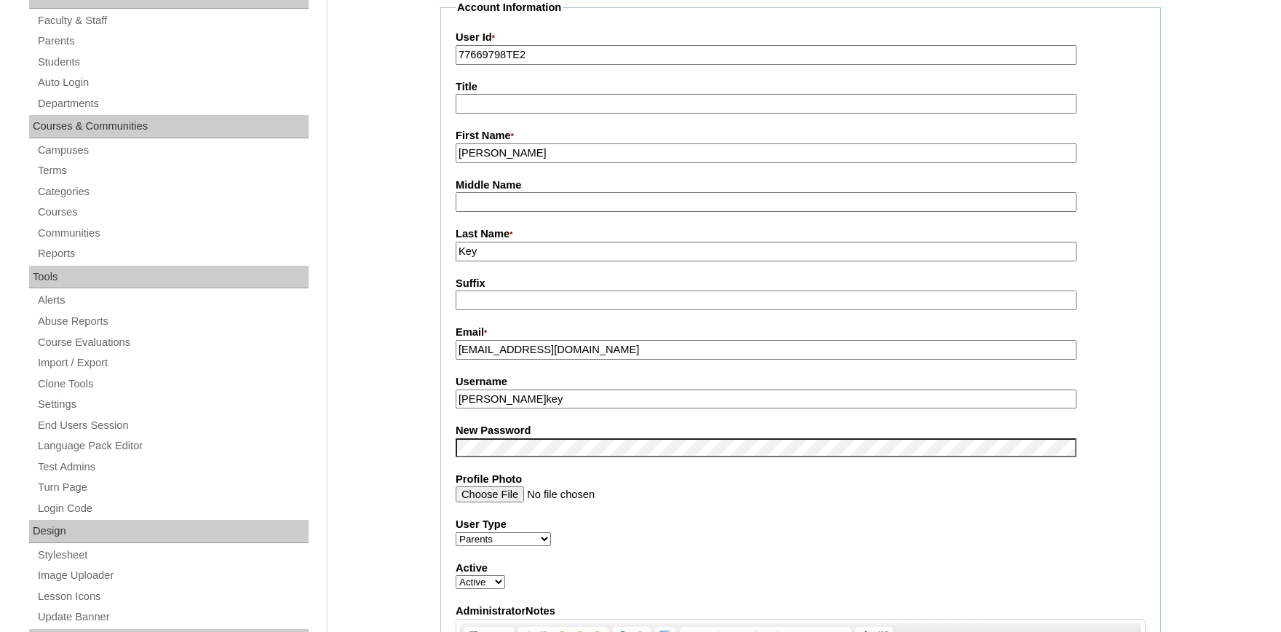
drag, startPoint x: 451, startPoint y: 344, endPoint x: 416, endPoint y: 347, distance: 35.0
drag, startPoint x: 545, startPoint y: 349, endPoint x: 445, endPoint y: 351, distance: 99.8
click at [456, 351] on input "j.key@ccamartin.org" at bounding box center [766, 350] width 621 height 20
